Goal: Task Accomplishment & Management: Use online tool/utility

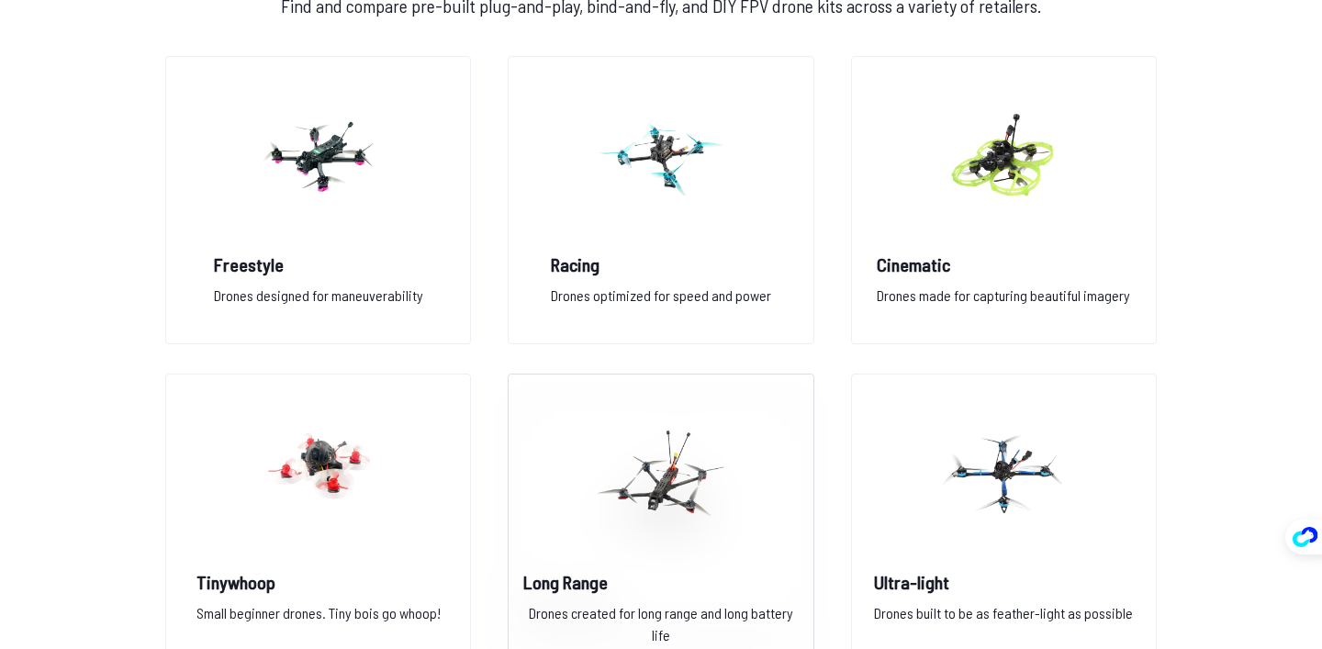
scroll to position [1369, 0]
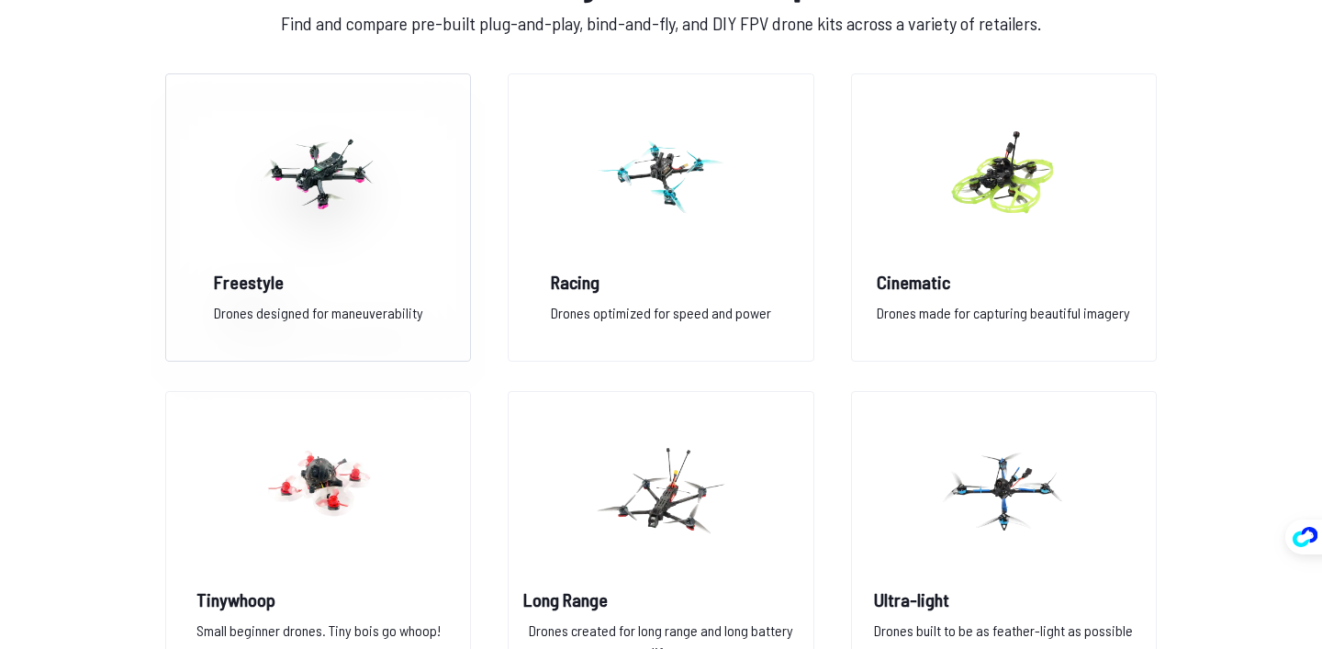
click at [337, 251] on img at bounding box center [318, 174] width 132 height 162
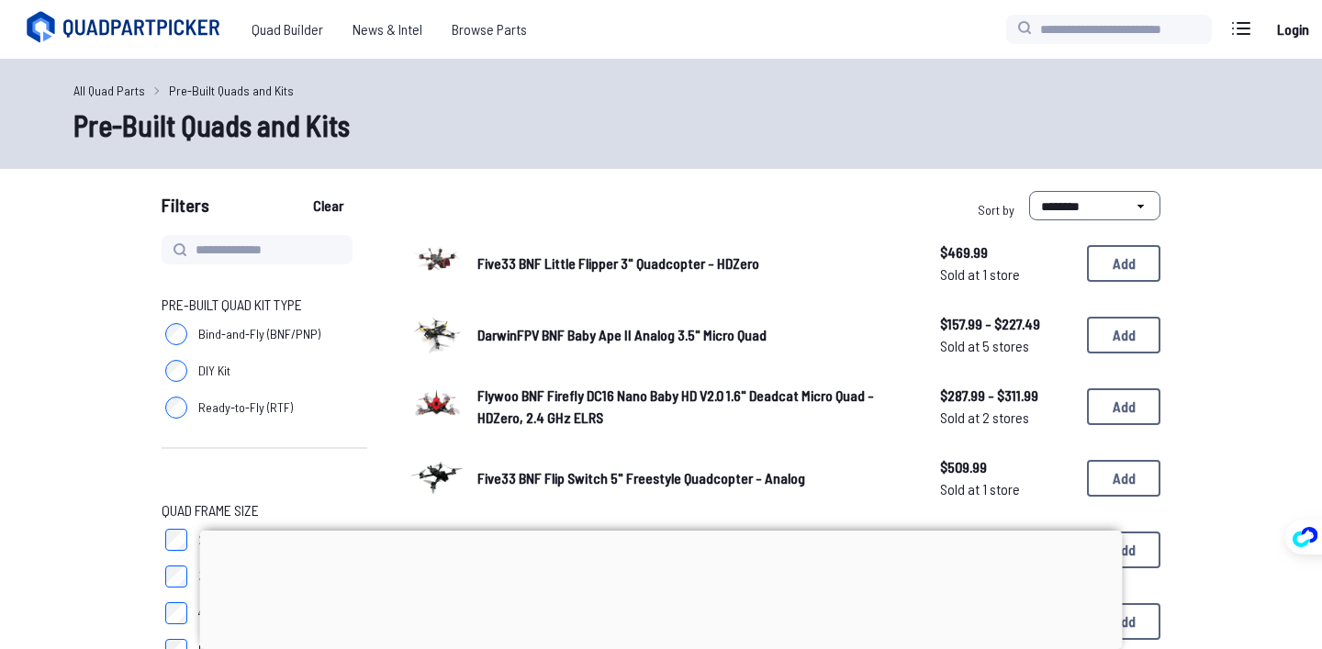
click at [519, 277] on div "Five33 BNF Little Flipper 3" Quadcopter - HDZero $469.99 Sold at 1 store $469.9…" at bounding box center [785, 263] width 749 height 57
click at [526, 275] on div "Five33 BNF Little Flipper 3" Quadcopter - HDZero $469.99 Sold at 1 store $469.9…" at bounding box center [785, 263] width 749 height 57
click at [537, 261] on span "Five33 BNF Little Flipper 3" Quadcopter - HDZero" at bounding box center [618, 262] width 282 height 17
click at [671, 271] on span "Five33 BNF Little Flipper 3" Quadcopter - HDZero" at bounding box center [618, 262] width 282 height 17
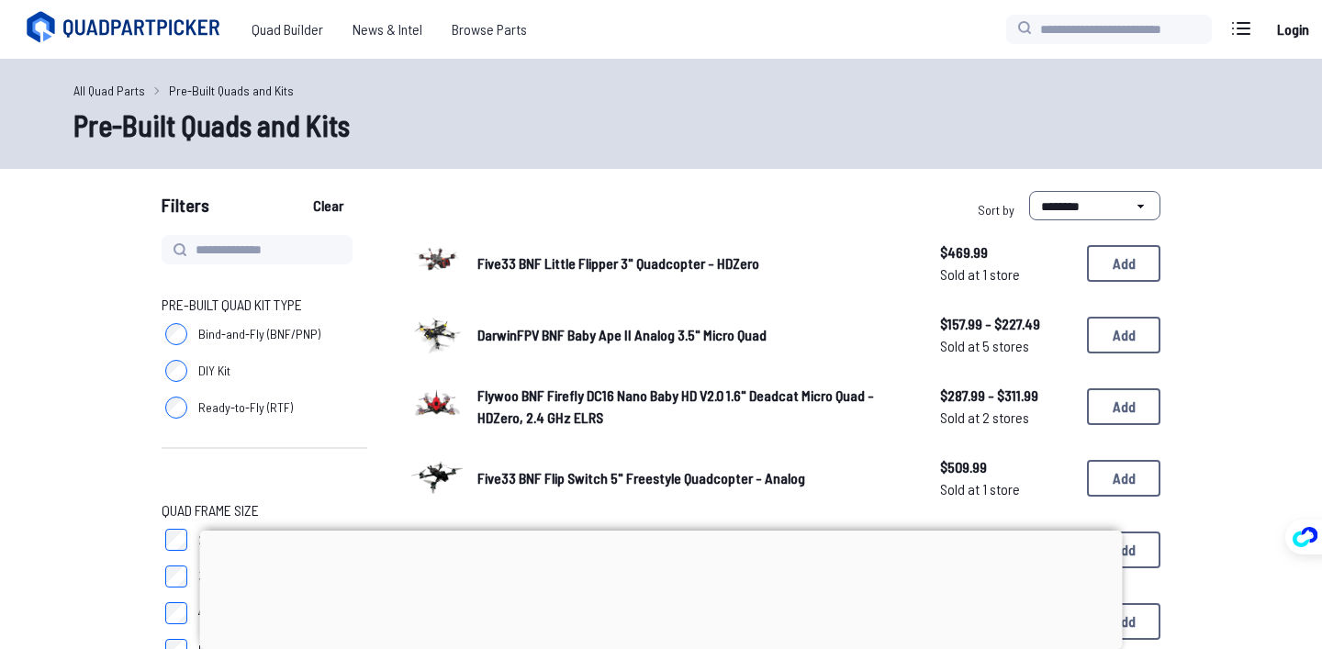
click at [764, 328] on span "DarwinFPV BNF Baby Ape II Analog 3.5" Micro Quad" at bounding box center [621, 334] width 289 height 17
click at [748, 330] on span "DarwinFPV BNF Baby Ape II Analog 3.5" Micro Quad" at bounding box center [621, 334] width 289 height 17
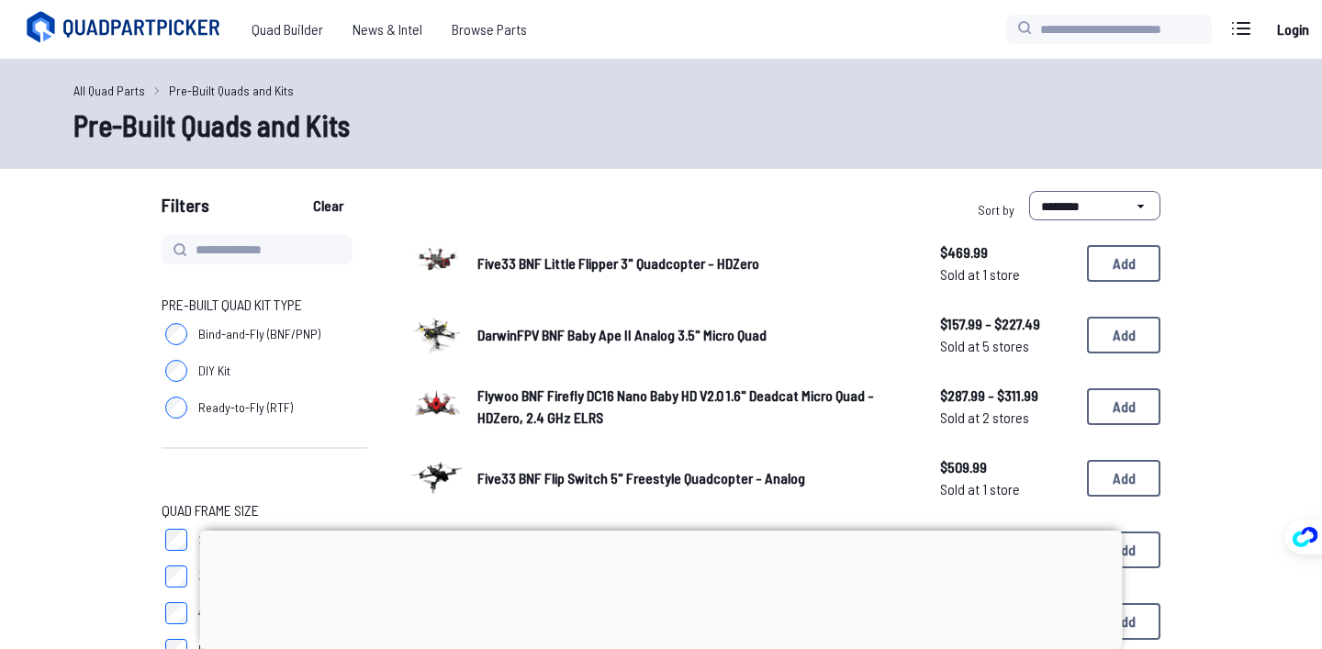
click at [748, 330] on span "DarwinFPV BNF Baby Ape II Analog 3.5" Micro Quad" at bounding box center [621, 334] width 289 height 17
click at [443, 325] on img at bounding box center [436, 332] width 51 height 51
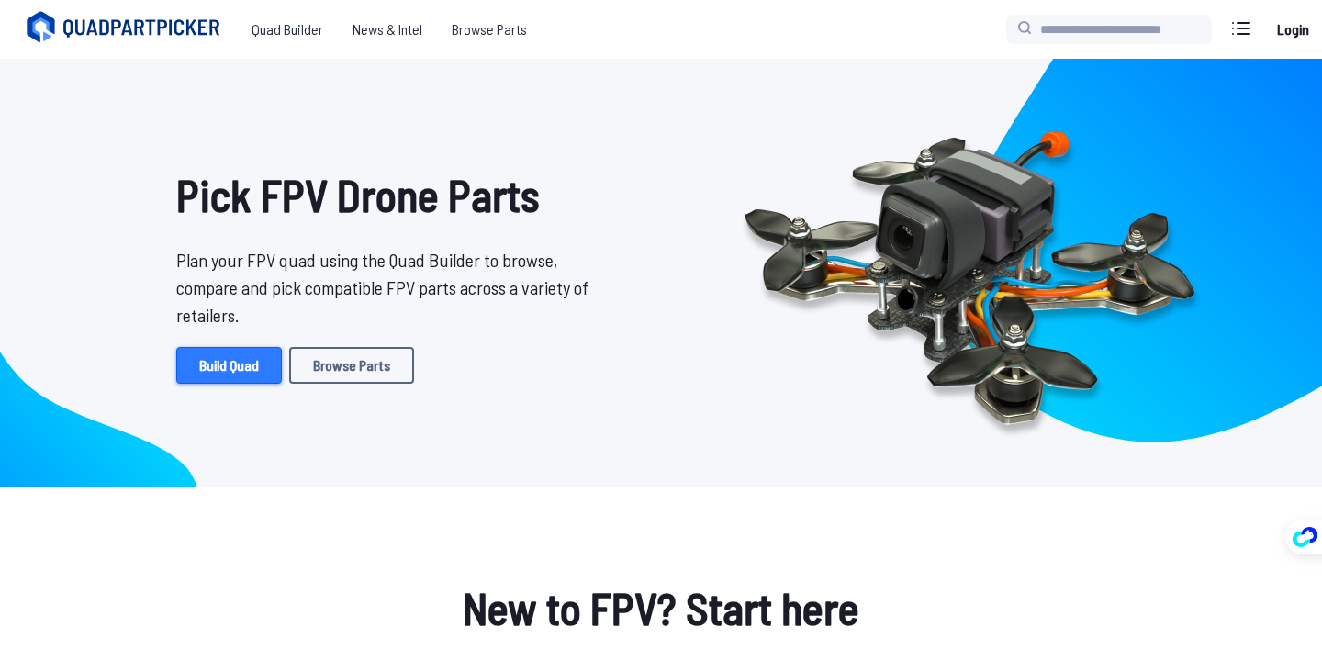
click at [266, 370] on link "Build Quad" at bounding box center [229, 365] width 106 height 37
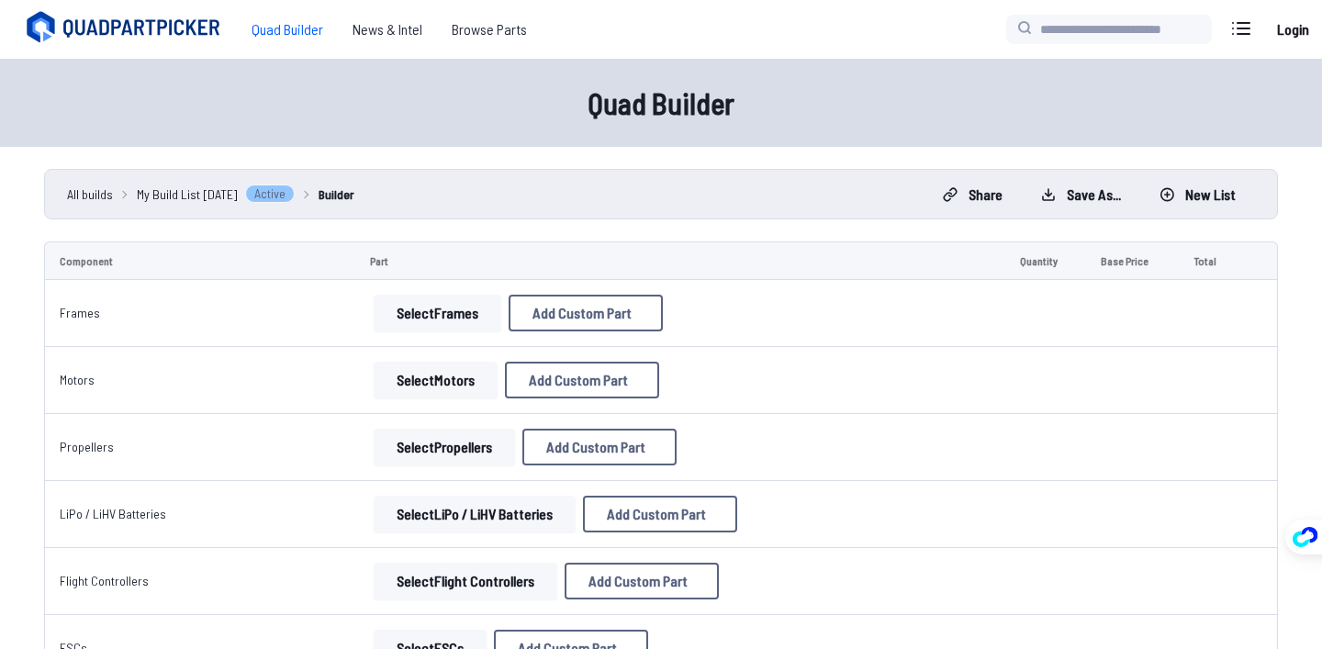
scroll to position [287, 0]
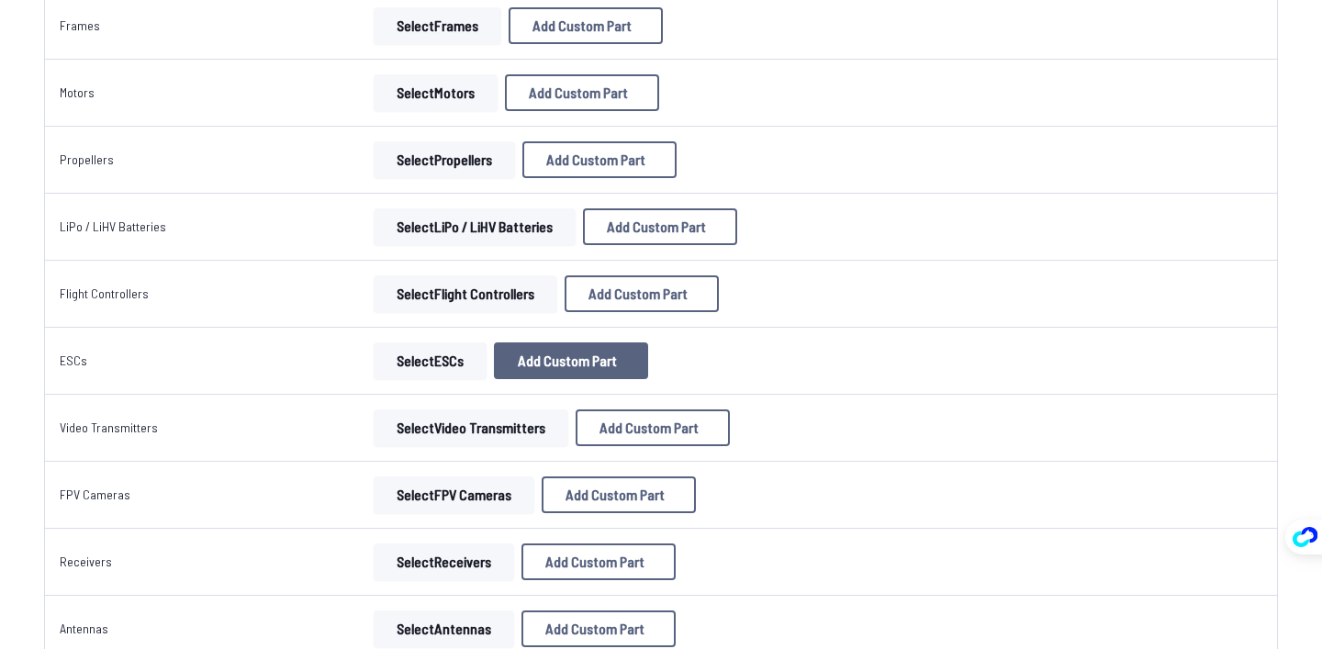
click at [579, 360] on span "Add Custom Part" at bounding box center [567, 360] width 99 height 15
select select "**********"
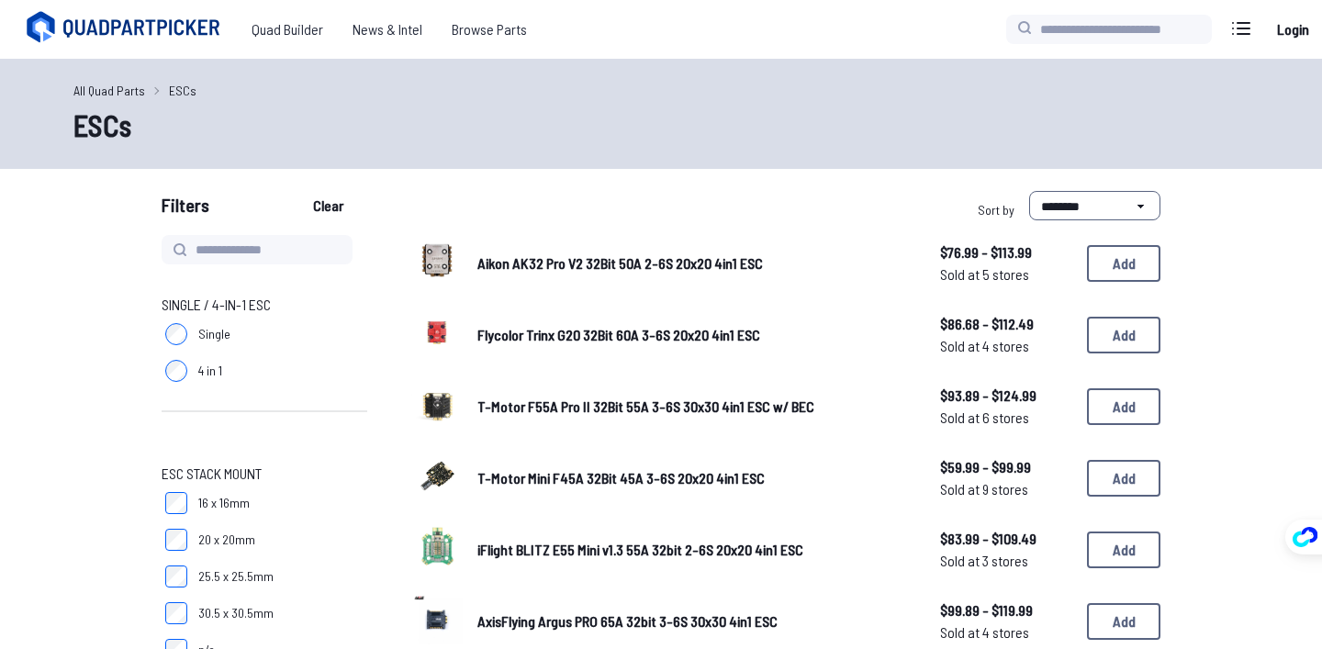
click at [659, 272] on div "Aikon AK32 Pro V2 32Bit 50A 2-6S 20x20 4in1 ESC $76.99 - $113.99 Sold at 5 stor…" at bounding box center [785, 263] width 749 height 57
click at [380, 29] on span "News & Intel" at bounding box center [387, 29] width 99 height 37
